Goal: Task Accomplishment & Management: Use online tool/utility

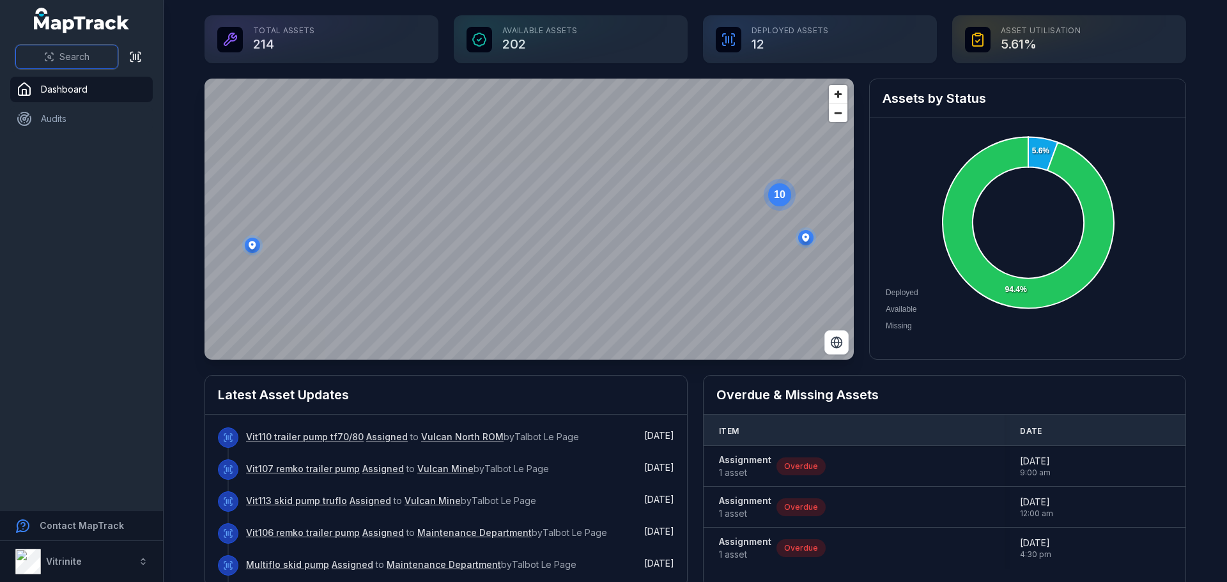
click at [89, 53] on span "Search" at bounding box center [74, 56] width 30 height 13
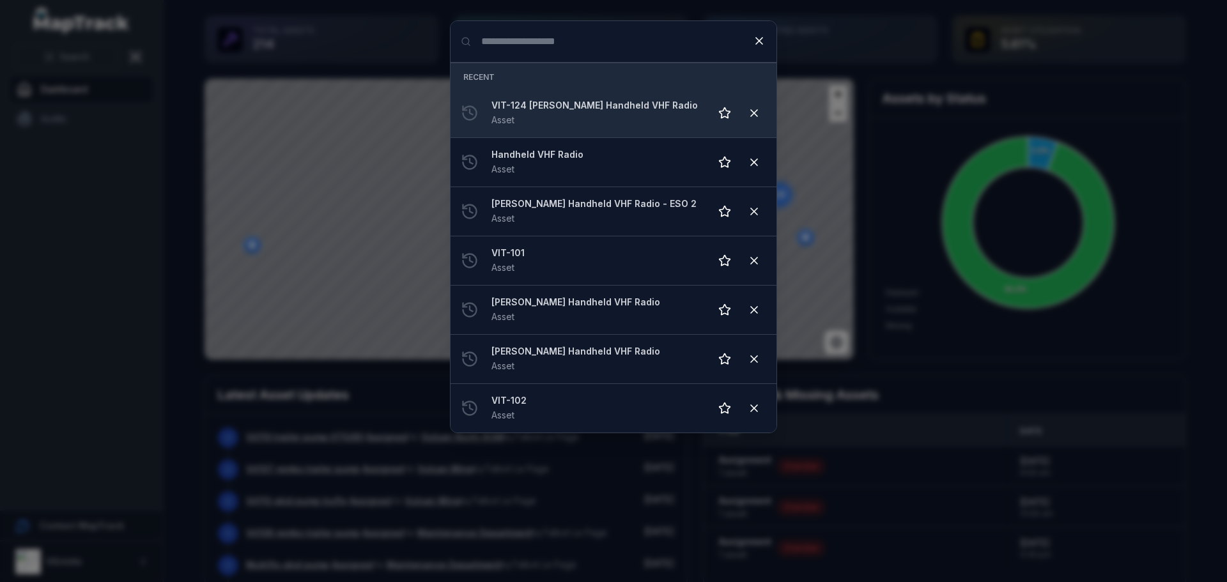
click at [599, 102] on strong "VIT-124 [PERSON_NAME] Handheld VHF Radio" at bounding box center [595, 105] width 208 height 13
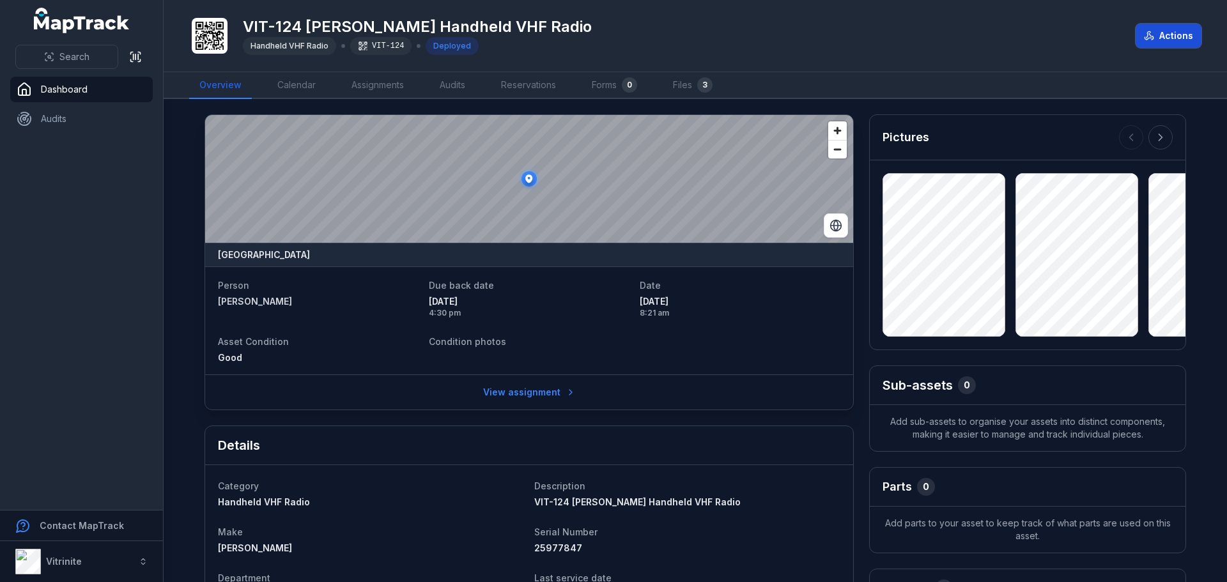
click at [1161, 32] on button "Actions" at bounding box center [1168, 36] width 66 height 24
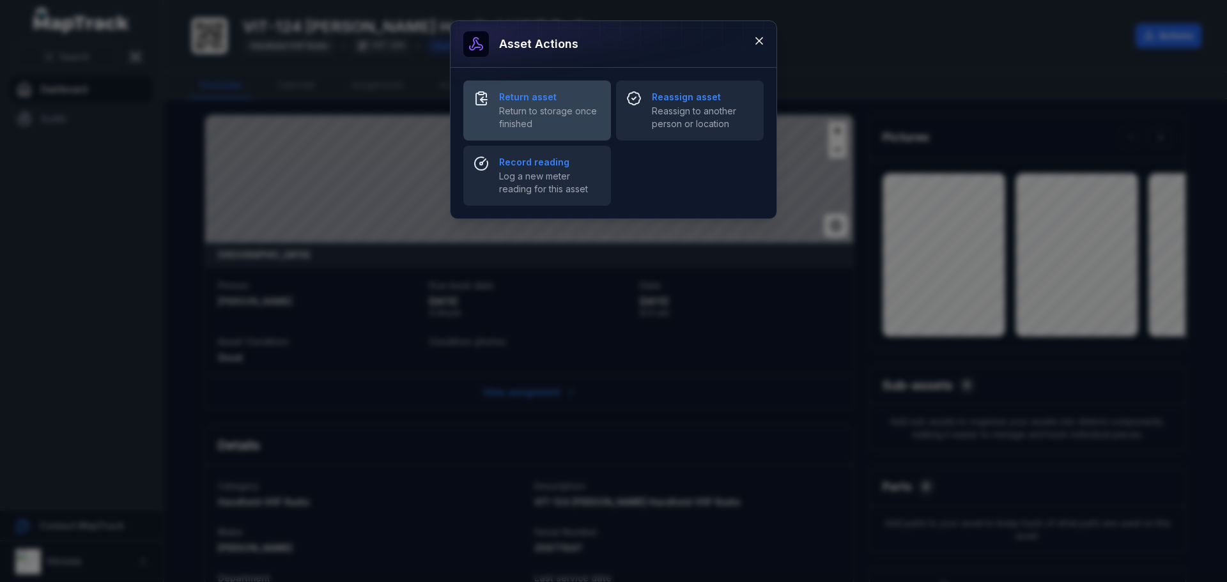
click at [507, 109] on span "Return to storage once finished" at bounding box center [550, 118] width 102 height 26
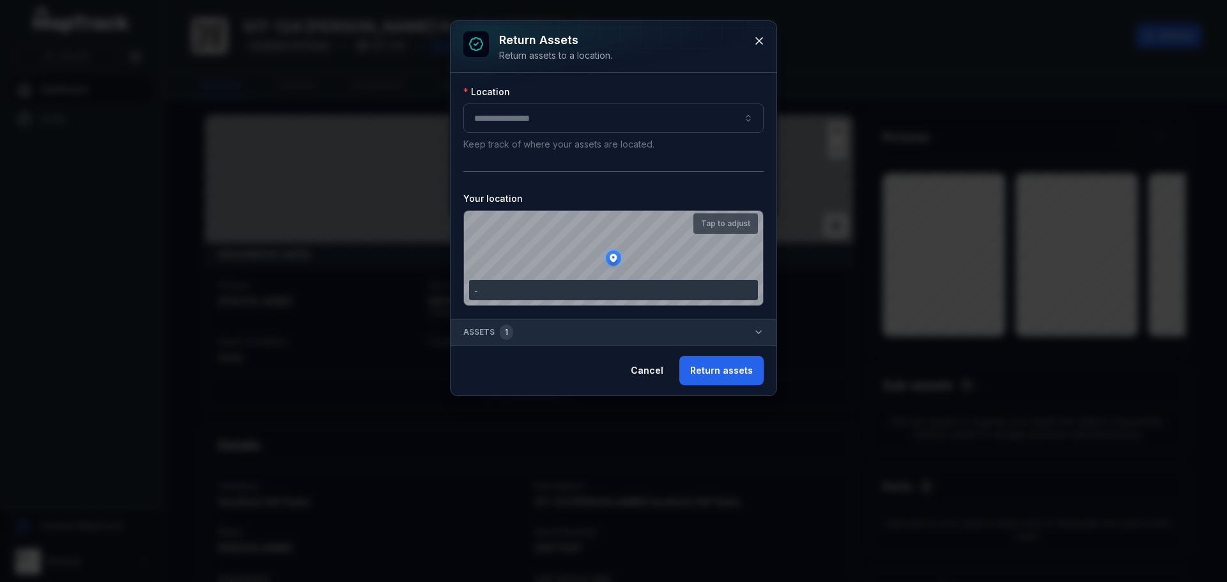
click at [529, 123] on div at bounding box center [613, 118] width 300 height 29
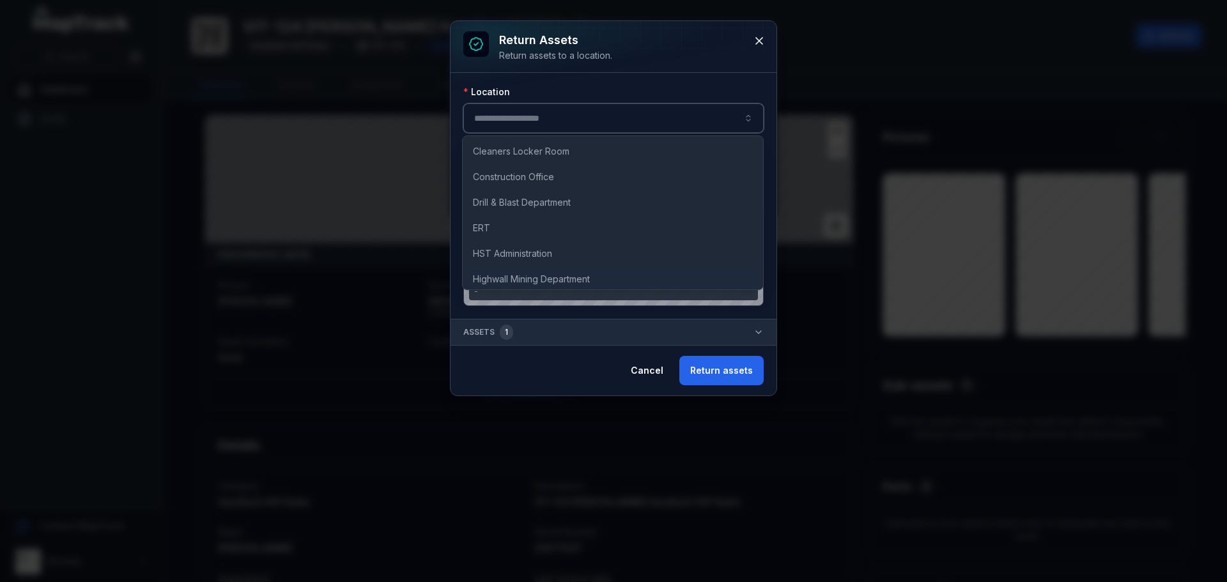
scroll to position [64, 0]
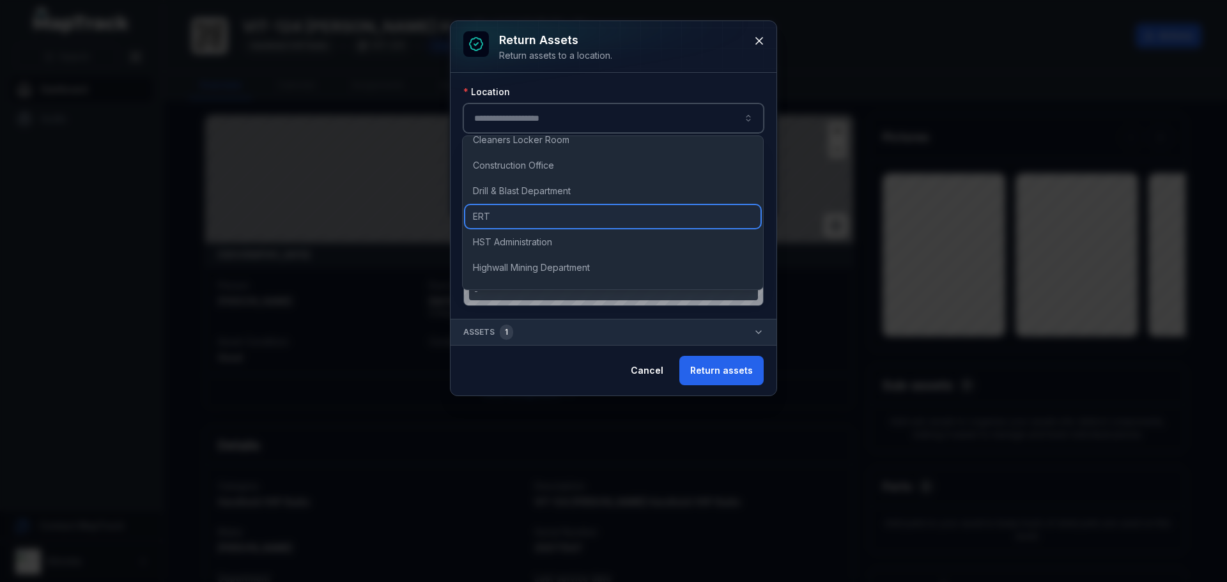
click at [481, 213] on span "ERT" at bounding box center [481, 216] width 17 height 13
type input "***"
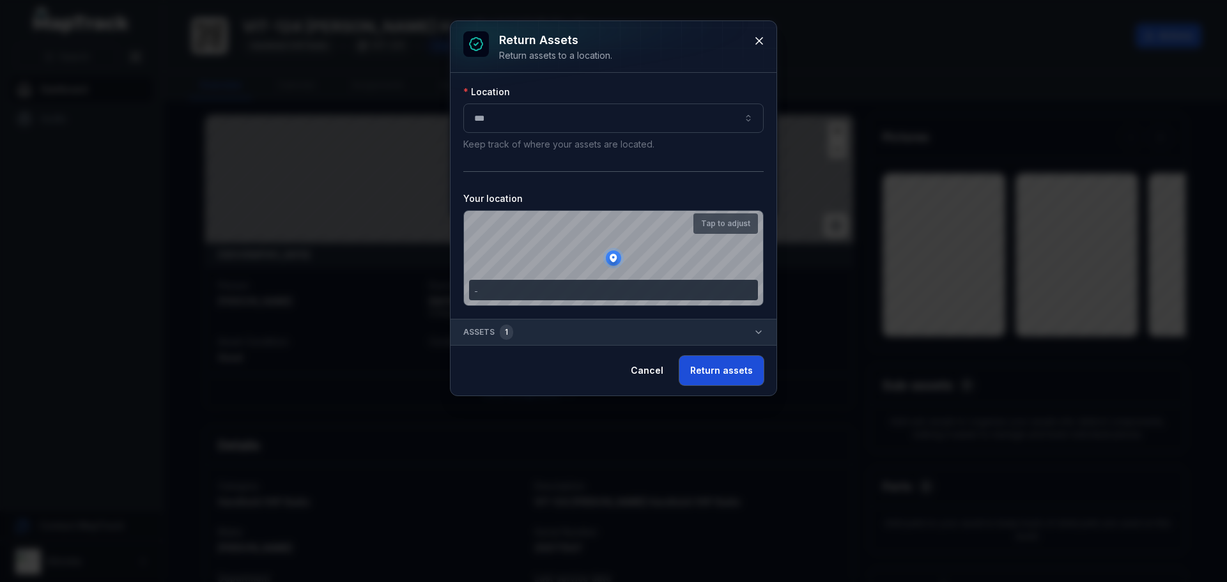
click at [718, 366] on button "Return assets" at bounding box center [721, 370] width 84 height 29
